Goal: Information Seeking & Learning: Learn about a topic

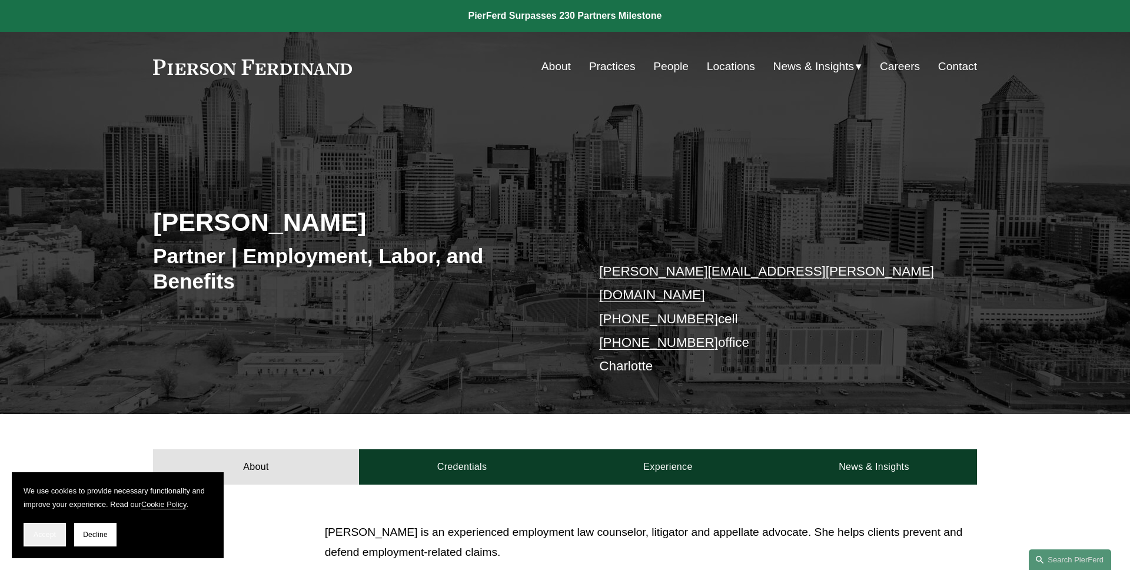
click at [37, 533] on span "Accept" at bounding box center [45, 534] width 22 height 8
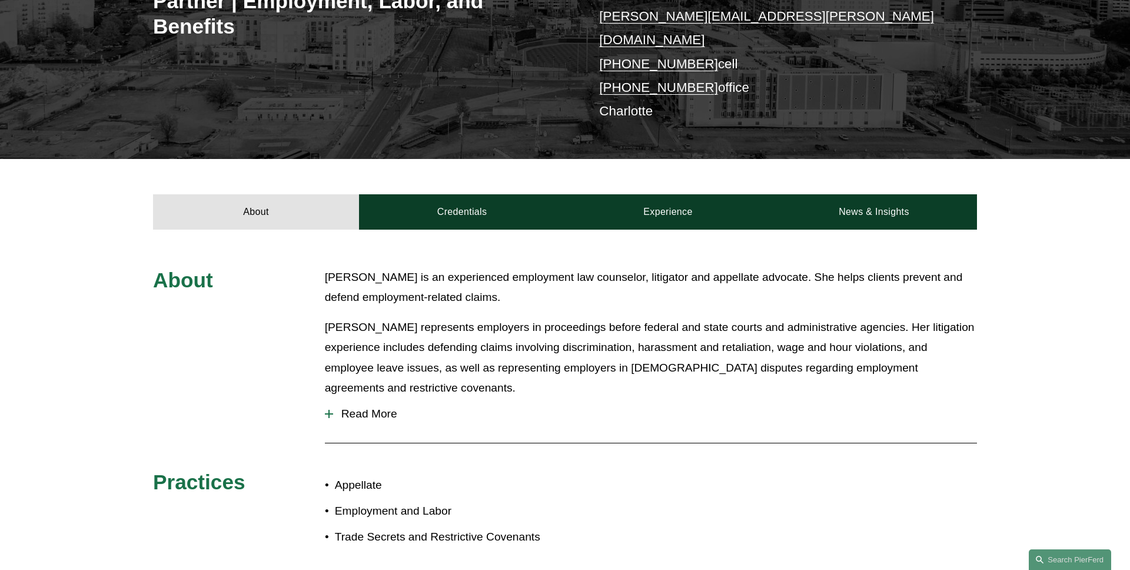
click at [376, 407] on span "Read More" at bounding box center [655, 413] width 644 height 13
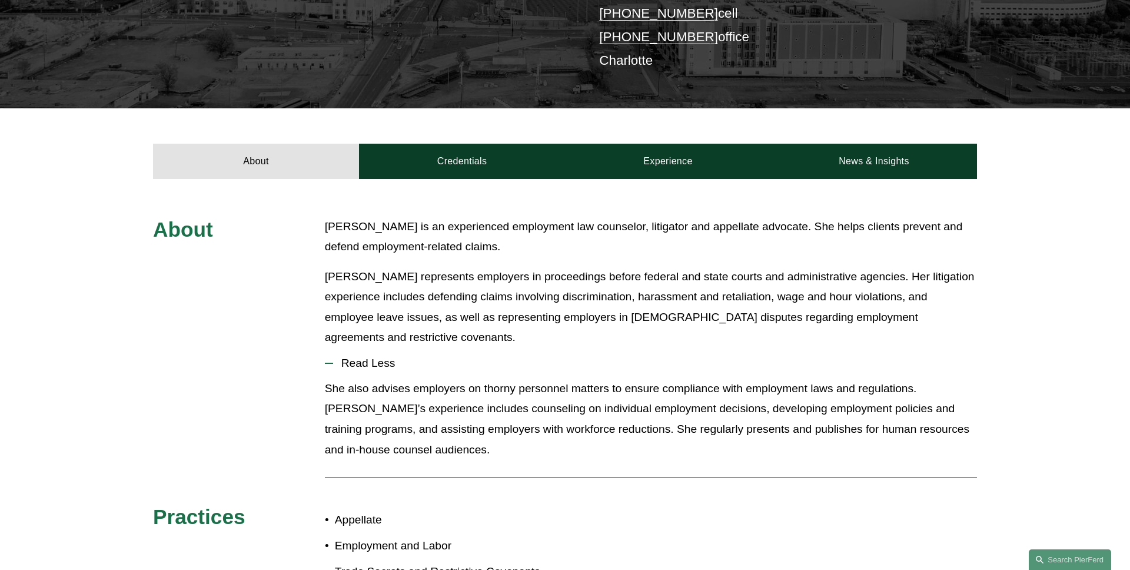
scroll to position [349, 0]
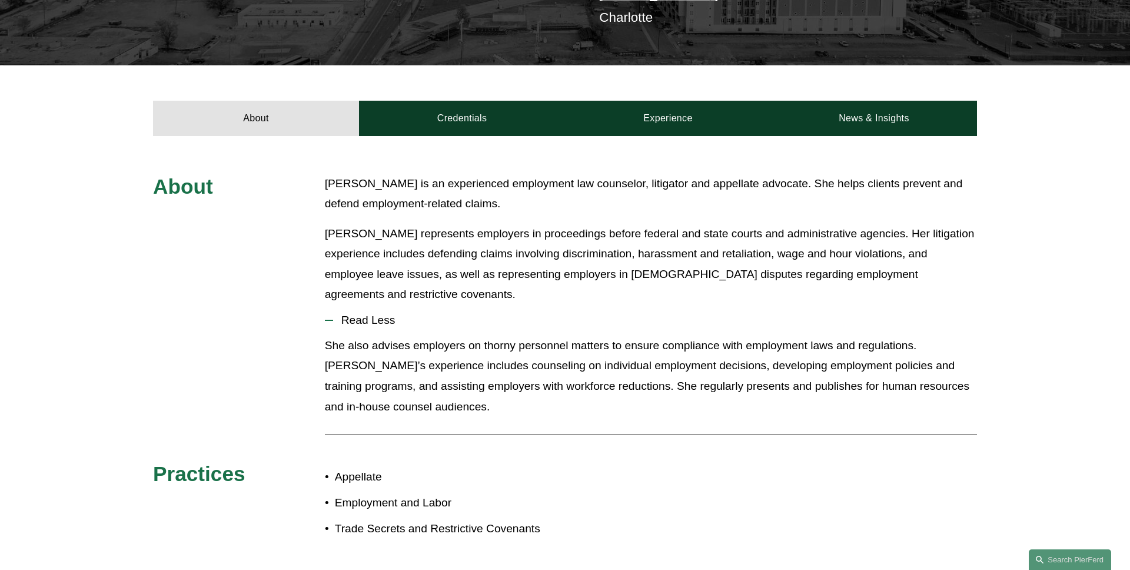
click at [380, 314] on span "Read Less" at bounding box center [655, 320] width 644 height 13
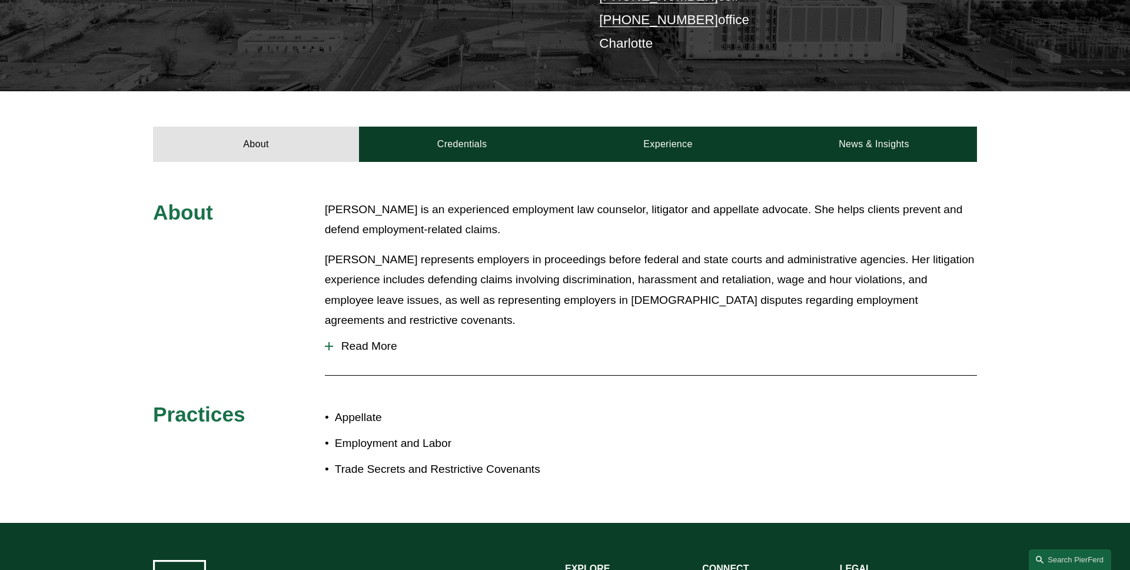
scroll to position [306, 0]
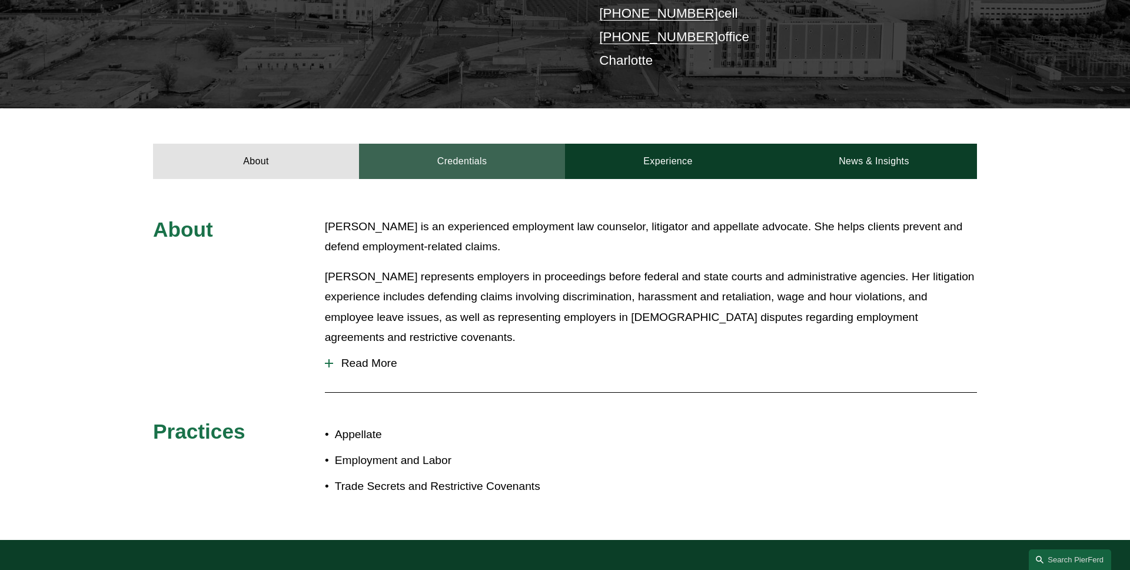
click at [479, 144] on link "Credentials" at bounding box center [462, 161] width 206 height 35
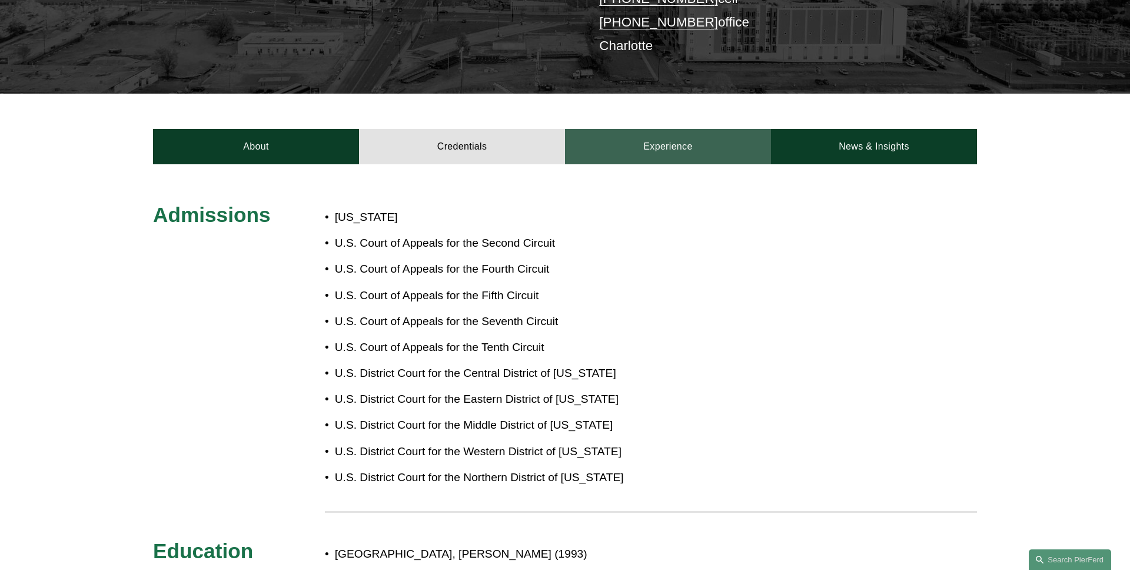
scroll to position [318, 0]
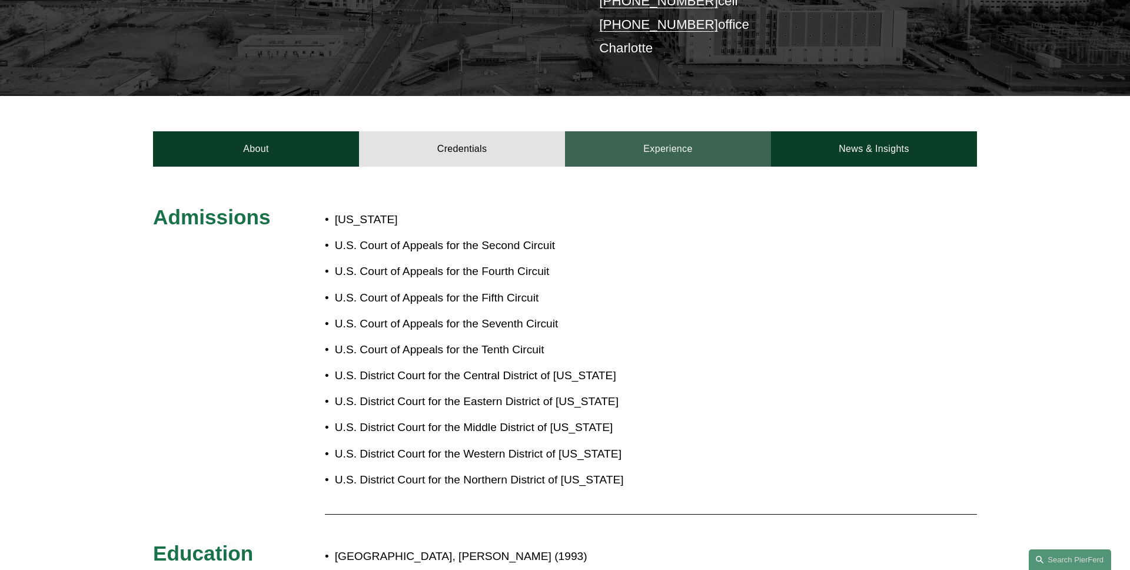
click at [653, 131] on link "Experience" at bounding box center [668, 148] width 206 height 35
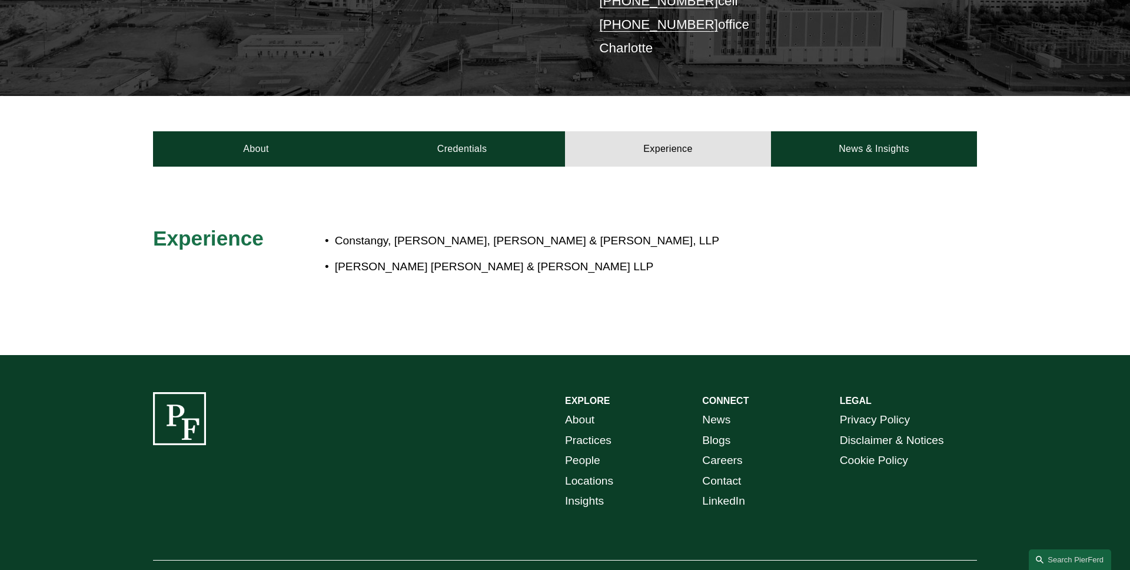
scroll to position [294, 0]
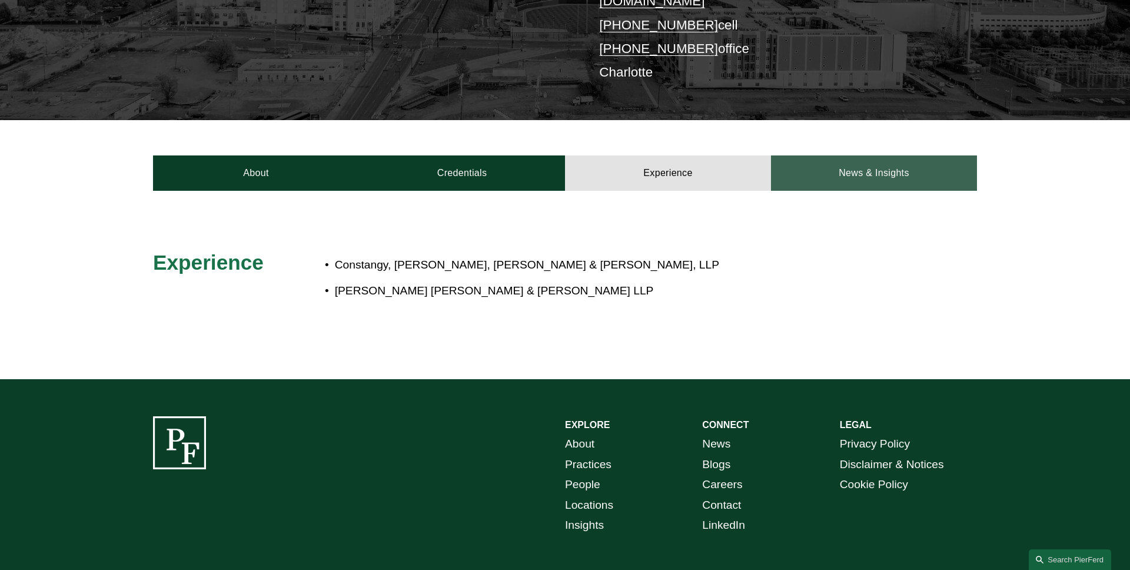
click at [861, 158] on link "News & Insights" at bounding box center [874, 172] width 206 height 35
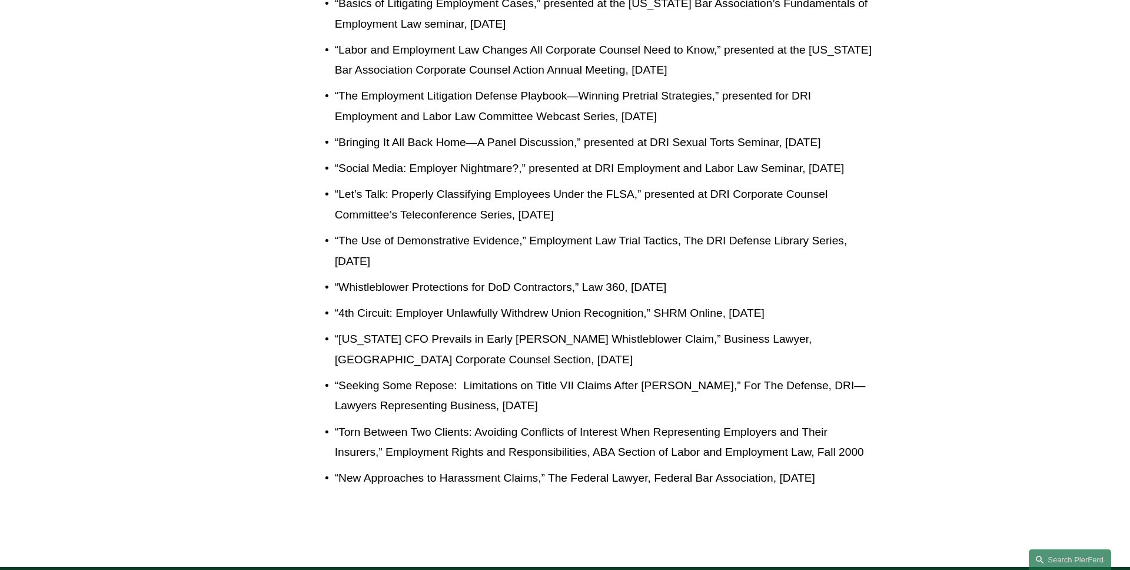
scroll to position [717, 0]
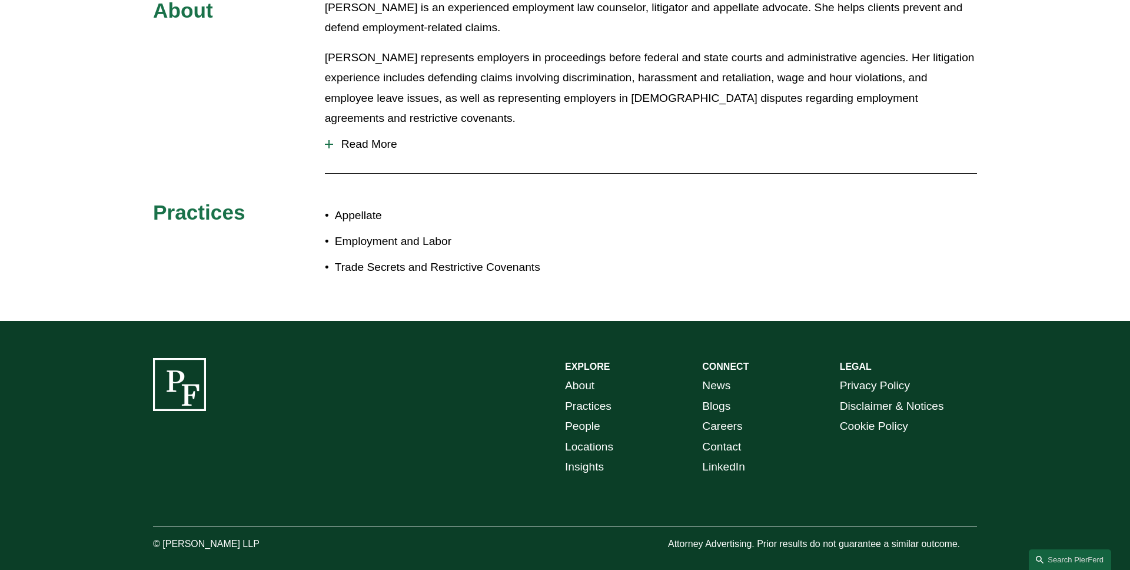
scroll to position [430, 0]
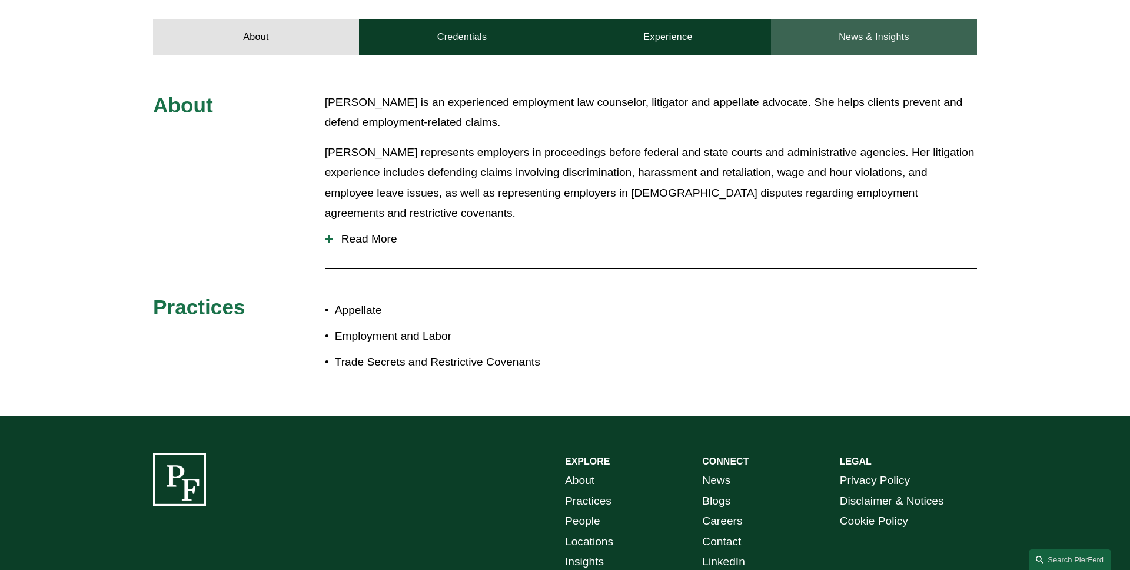
click at [938, 37] on link "News & Insights" at bounding box center [874, 36] width 206 height 35
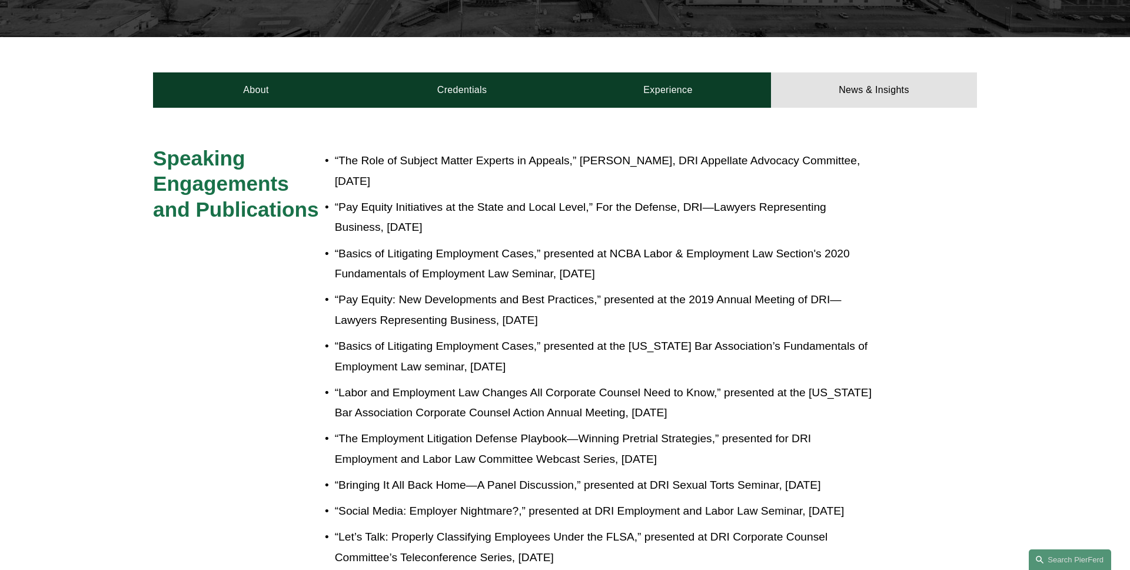
scroll to position [361, 0]
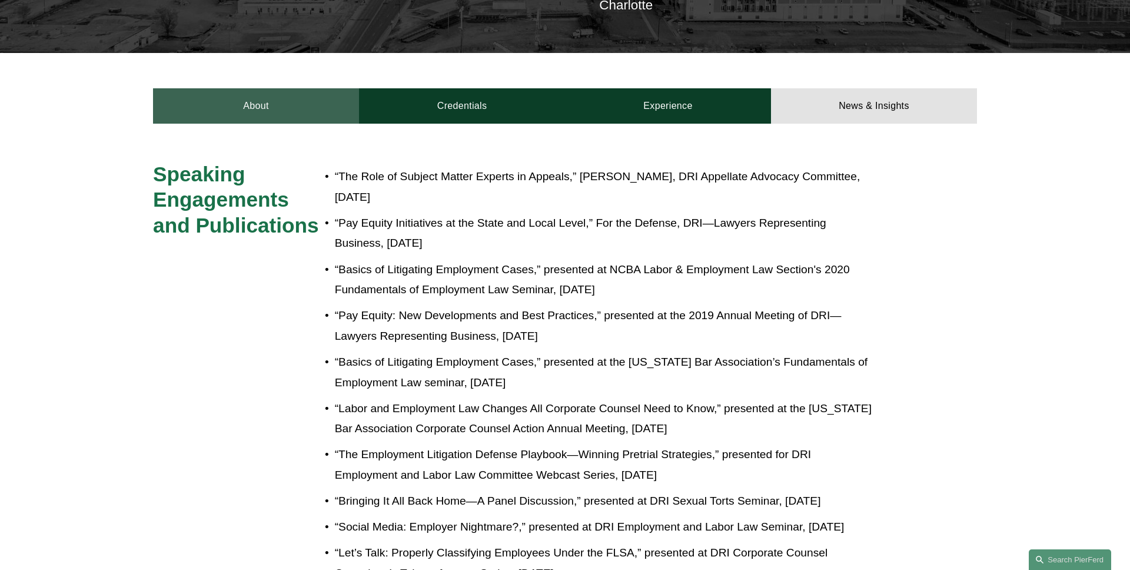
click at [265, 92] on link "About" at bounding box center [256, 105] width 206 height 35
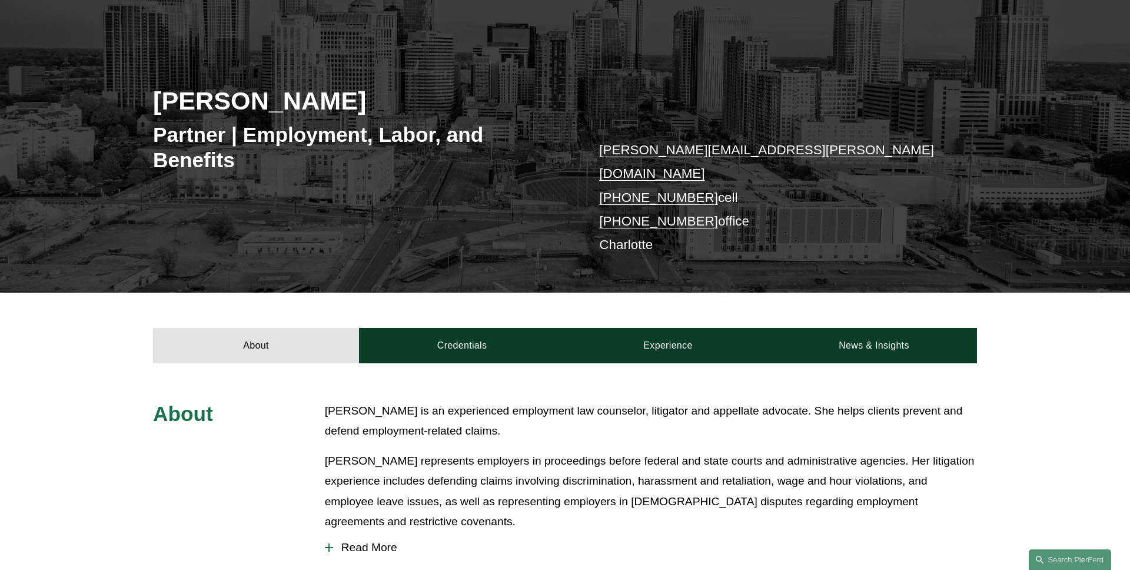
scroll to position [0, 0]
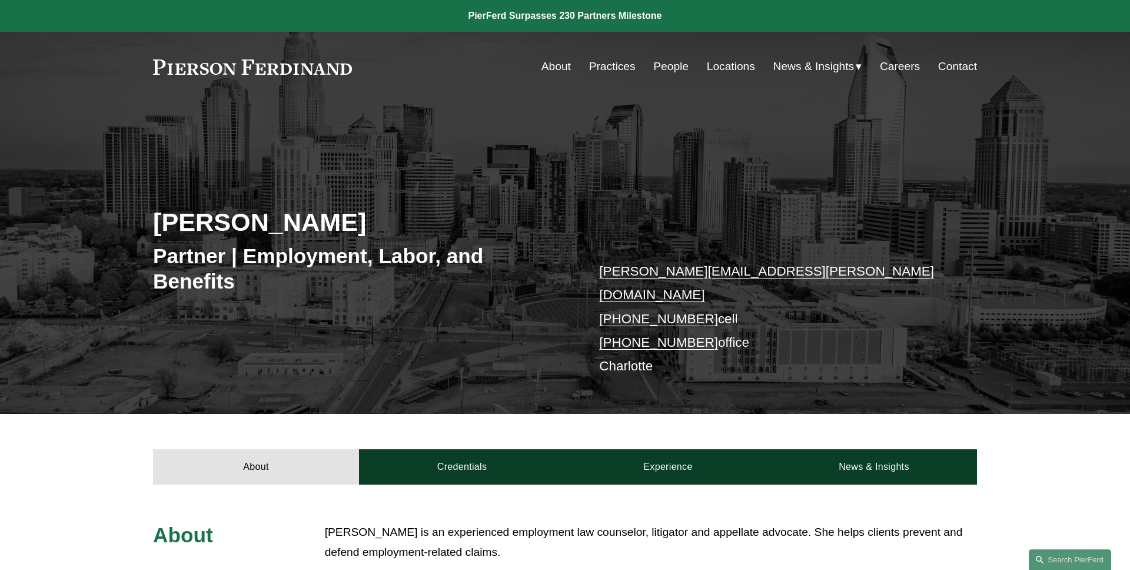
click at [81, 214] on div "[PERSON_NAME] Partner | Employment, Labor, and Benefits [PERSON_NAME][EMAIL_ADD…" at bounding box center [565, 274] width 1130 height 278
